Goal: Task Accomplishment & Management: Manage account settings

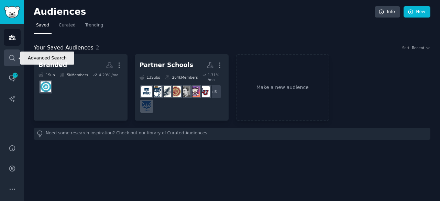
click at [9, 57] on icon "Sidebar" at bounding box center [11, 57] width 5 height 5
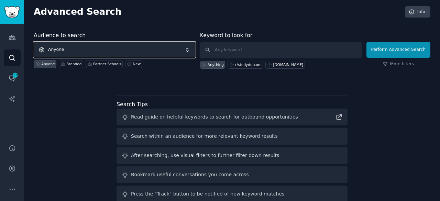
click at [151, 48] on span "Anyone" at bounding box center [114, 50] width 161 height 16
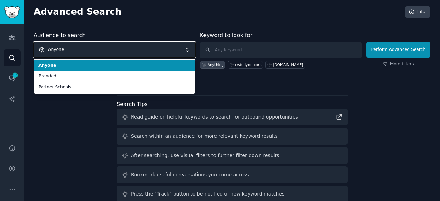
click at [151, 48] on span "Anyone" at bounding box center [114, 50] width 161 height 16
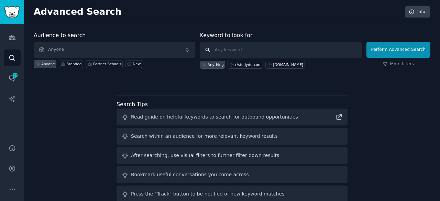
click at [247, 54] on input "text" at bounding box center [280, 50] width 161 height 16
type input "ASVAB"
click button "Perform Advanced Search" at bounding box center [398, 50] width 64 height 16
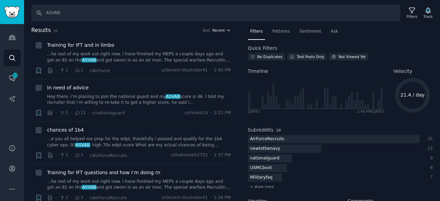
click at [223, 29] on span "Recent" at bounding box center [218, 30] width 12 height 5
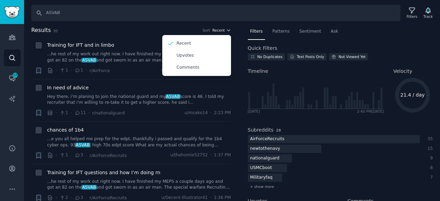
click at [223, 29] on span "Recent" at bounding box center [218, 30] width 12 height 5
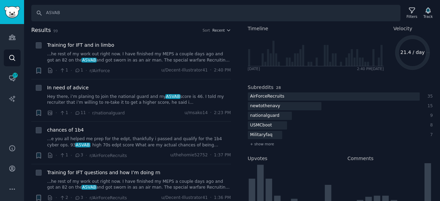
scroll to position [140, 0]
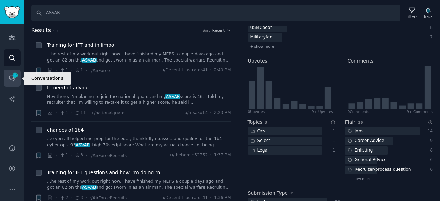
click at [12, 80] on icon "Sidebar" at bounding box center [11, 78] width 5 height 5
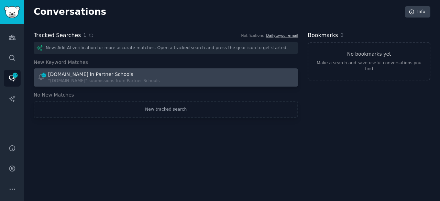
click at [92, 72] on div "[DOMAIN_NAME] in Partner Schools" at bounding box center [90, 74] width 85 height 7
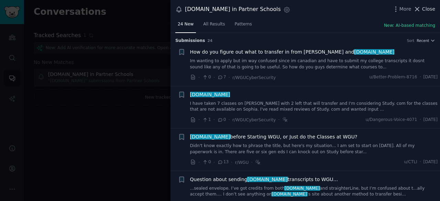
click at [427, 9] on span "Close" at bounding box center [428, 8] width 13 height 7
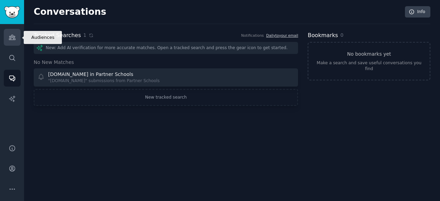
click at [15, 37] on icon "Sidebar" at bounding box center [12, 37] width 6 height 5
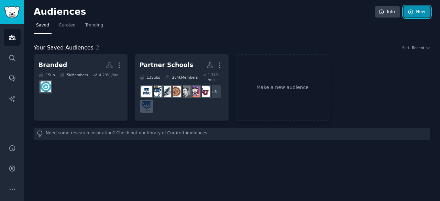
click at [413, 13] on icon at bounding box center [410, 12] width 6 height 6
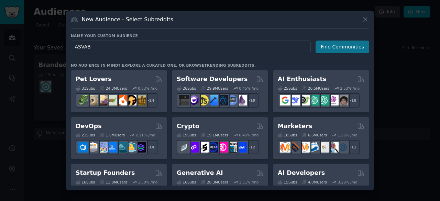
type input "ASVAB"
click at [353, 47] on button "Find Communities" at bounding box center [342, 47] width 54 height 13
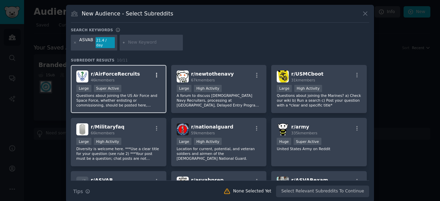
click at [154, 72] on icon "button" at bounding box center [157, 75] width 6 height 6
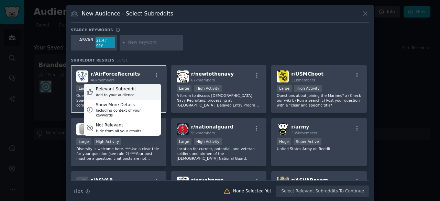
click at [127, 86] on div "Relevant Subreddit" at bounding box center [116, 89] width 40 height 6
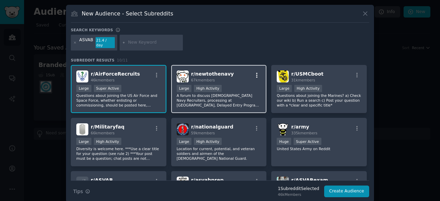
click at [254, 72] on icon "button" at bounding box center [256, 75] width 6 height 6
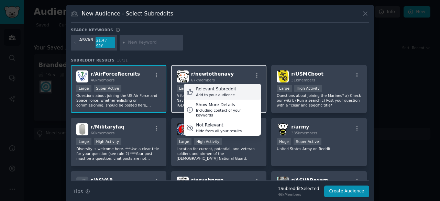
click at [231, 84] on div "Relevant Subreddit Add to your audience" at bounding box center [222, 92] width 77 height 16
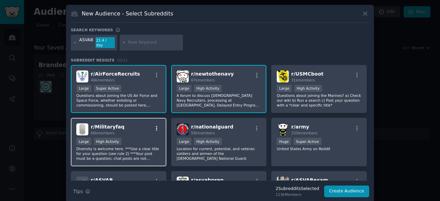
click at [155, 125] on icon "button" at bounding box center [157, 128] width 6 height 6
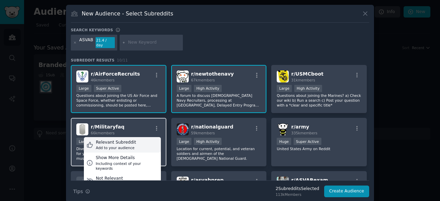
click at [126, 139] on div "Relevant Subreddit" at bounding box center [116, 142] width 40 height 6
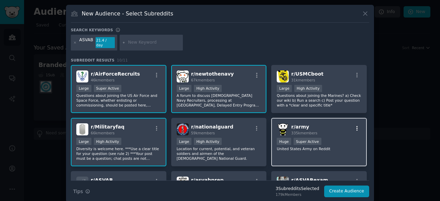
click at [356, 126] on icon "button" at bounding box center [356, 128] width 1 height 5
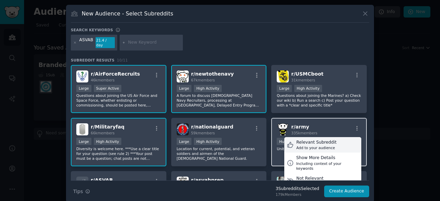
click at [326, 145] on div "Add to your audience" at bounding box center [316, 147] width 40 height 5
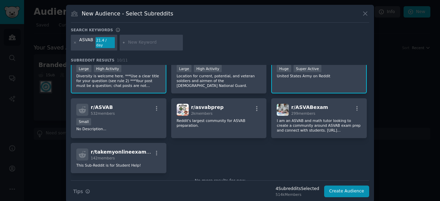
scroll to position [74, 0]
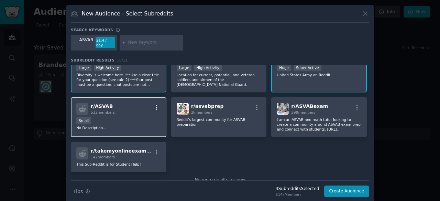
click at [156, 105] on icon "button" at bounding box center [156, 107] width 1 height 5
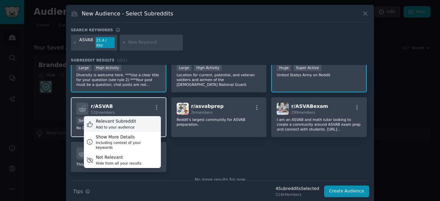
click at [126, 118] on div "Relevant Subreddit" at bounding box center [116, 121] width 40 height 6
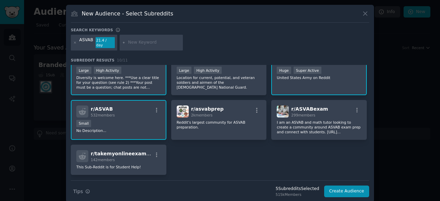
scroll to position [73, 0]
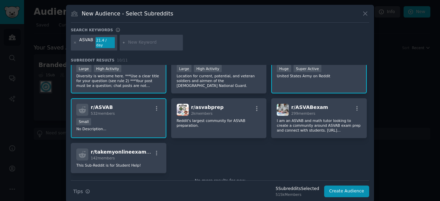
drag, startPoint x: 365, startPoint y: 146, endPoint x: 367, endPoint y: 165, distance: 18.3
click at [367, 165] on div "r/ AirForceRecruits 46k members Large Super Active Questions about joining the …" at bounding box center [220, 122] width 298 height 115
click at [344, 185] on button "Create Audience" at bounding box center [346, 191] width 45 height 12
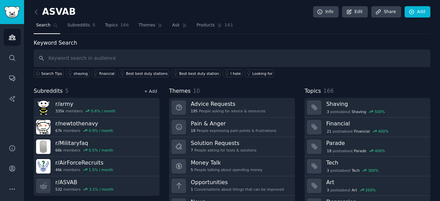
click at [150, 89] on link "+ Add" at bounding box center [150, 91] width 13 height 5
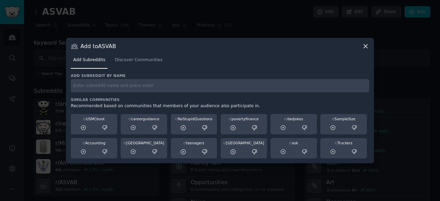
click at [131, 86] on input "text" at bounding box center [220, 85] width 298 height 13
type input "r/ASVAB"
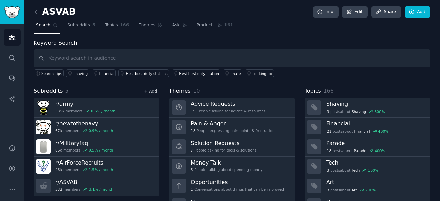
click at [149, 92] on link "+ Add" at bounding box center [150, 91] width 13 height 5
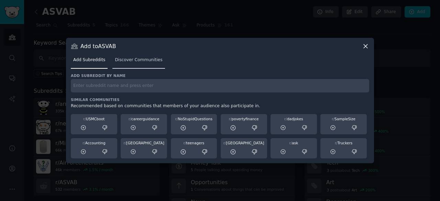
click at [140, 66] on link "Discover Communities" at bounding box center [138, 62] width 52 height 14
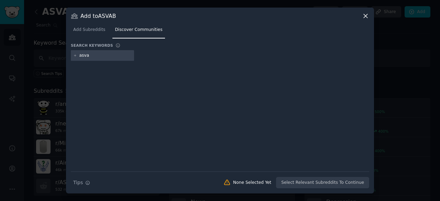
type input "asvab"
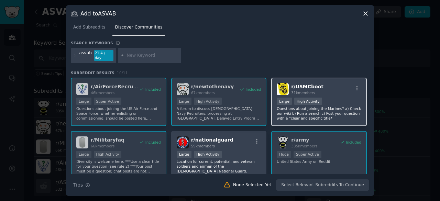
click at [351, 83] on div "r/ USMCboot 31k members" at bounding box center [318, 89] width 84 height 12
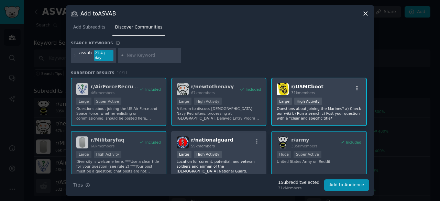
click at [355, 85] on icon "button" at bounding box center [357, 88] width 6 height 6
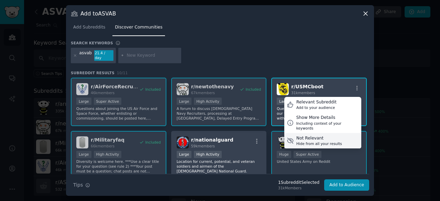
click at [328, 141] on div "Hide from all your results" at bounding box center [319, 143] width 46 height 5
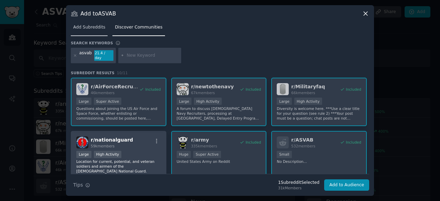
click at [88, 31] on span "Add Subreddits" at bounding box center [89, 27] width 32 height 6
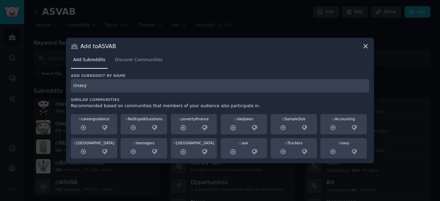
type input "r/navy"
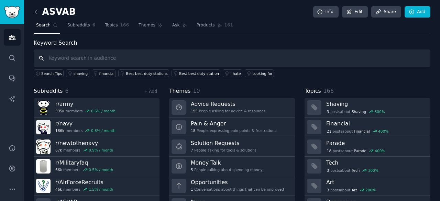
click at [93, 57] on input "text" at bounding box center [232, 58] width 396 height 18
type input "r/usmc"
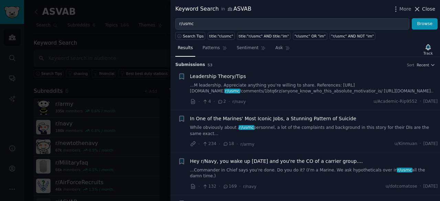
click at [420, 8] on icon at bounding box center [416, 8] width 7 height 7
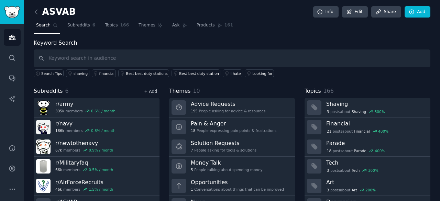
click at [155, 90] on link "+ Add" at bounding box center [150, 91] width 13 height 5
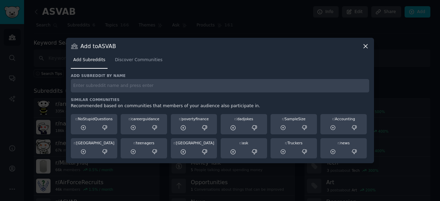
click at [117, 88] on input "text" at bounding box center [220, 85] width 298 height 13
type input "r/usmc"
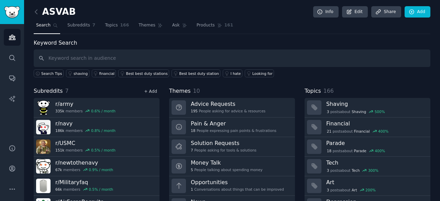
click at [154, 89] on link "+ Add" at bounding box center [150, 91] width 13 height 5
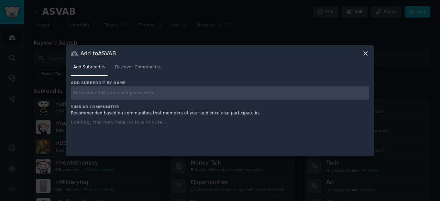
click at [150, 90] on input "text" at bounding box center [220, 92] width 298 height 13
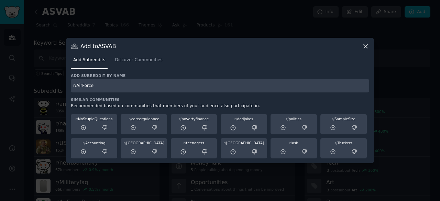
type input "r/AirForce"
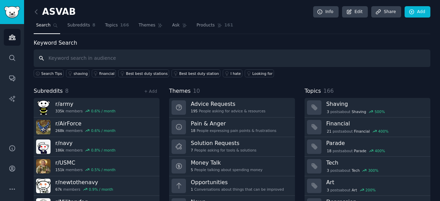
click at [96, 60] on input "text" at bounding box center [232, 58] width 396 height 18
type input "r/coastgaurd"
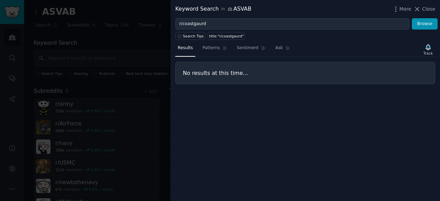
click at [431, 5] on div "More Close" at bounding box center [413, 9] width 43 height 9
click at [429, 7] on span "Close" at bounding box center [428, 8] width 13 height 7
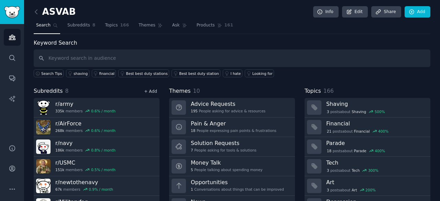
click at [149, 89] on link "+ Add" at bounding box center [150, 91] width 13 height 5
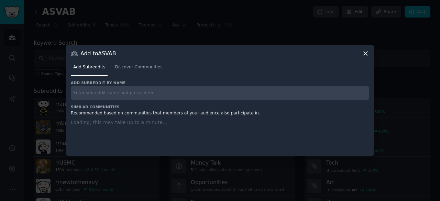
click at [134, 94] on input "text" at bounding box center [220, 92] width 298 height 13
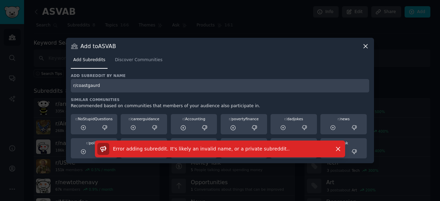
click at [144, 87] on input "r/coastgaurd" at bounding box center [220, 85] width 298 height 13
click at [144, 87] on input "r/CoastGaurd" at bounding box center [220, 85] width 298 height 13
type input "r/CoastGuard"
